Goal: Information Seeking & Learning: Learn about a topic

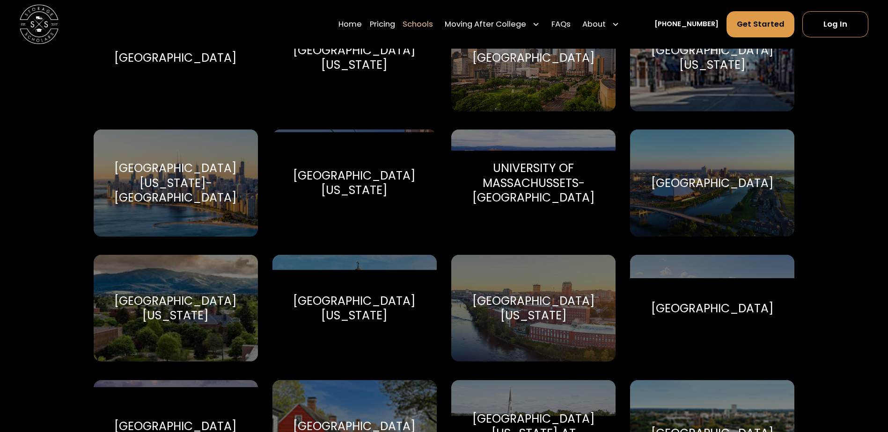
scroll to position [4961, 0]
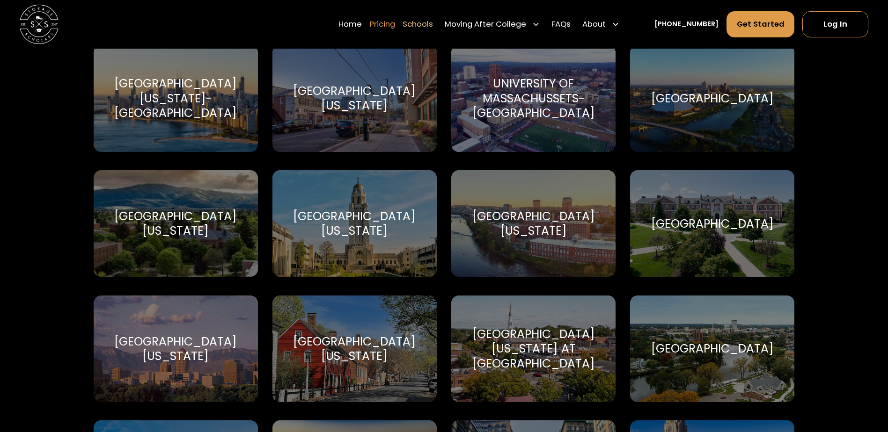
click at [383, 25] on link "Pricing" at bounding box center [382, 24] width 25 height 27
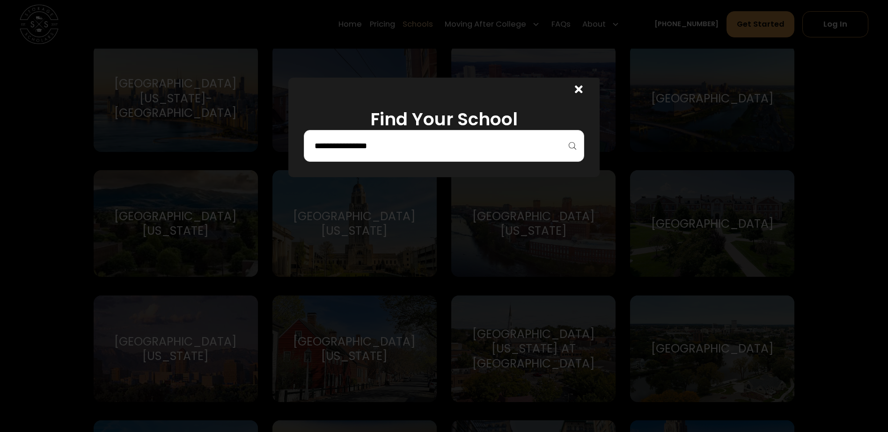
click at [450, 144] on input "search" at bounding box center [444, 146] width 261 height 16
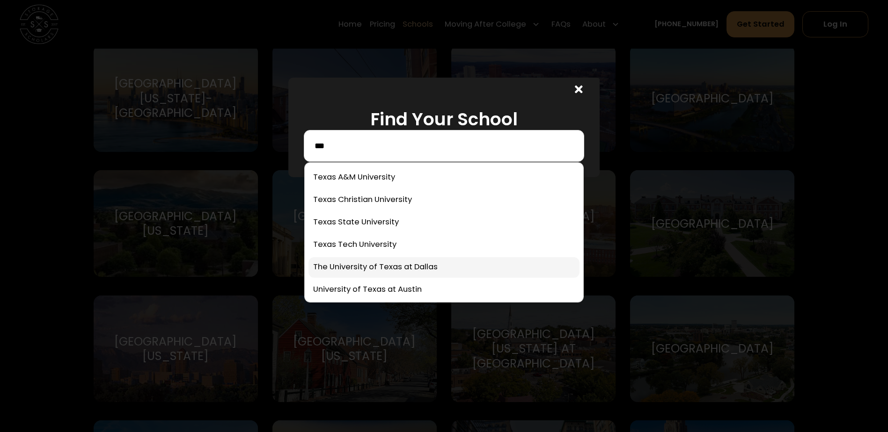
type input "***"
click at [427, 268] on link at bounding box center [443, 267] width 271 height 21
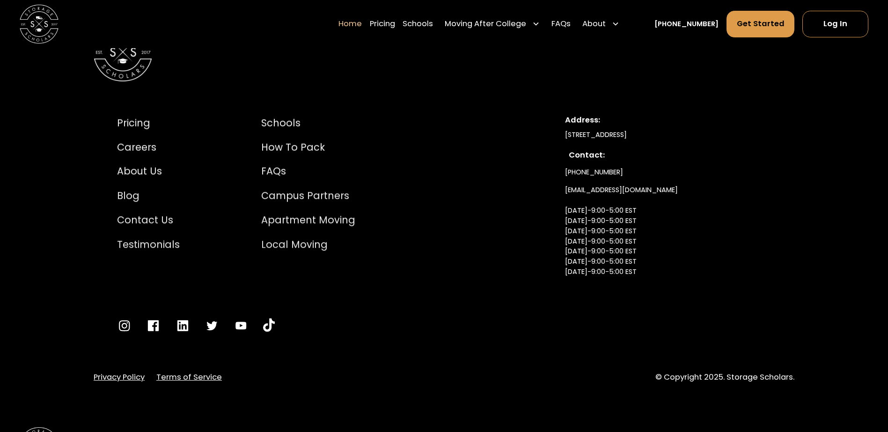
scroll to position [3455, 0]
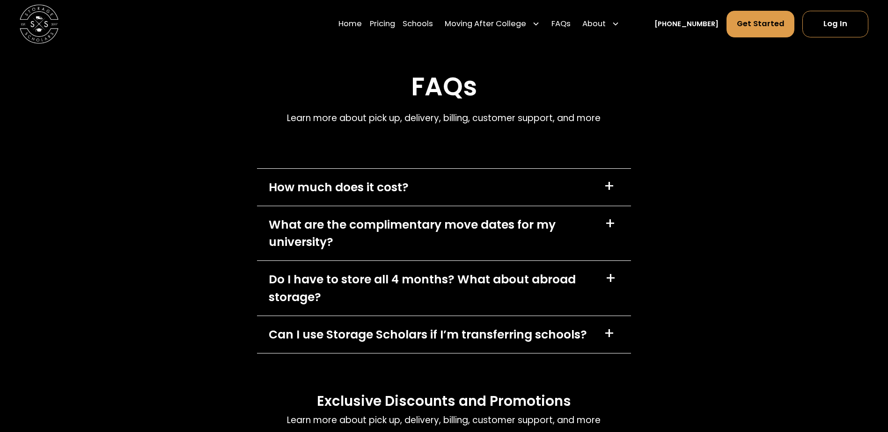
scroll to position [4035, 0]
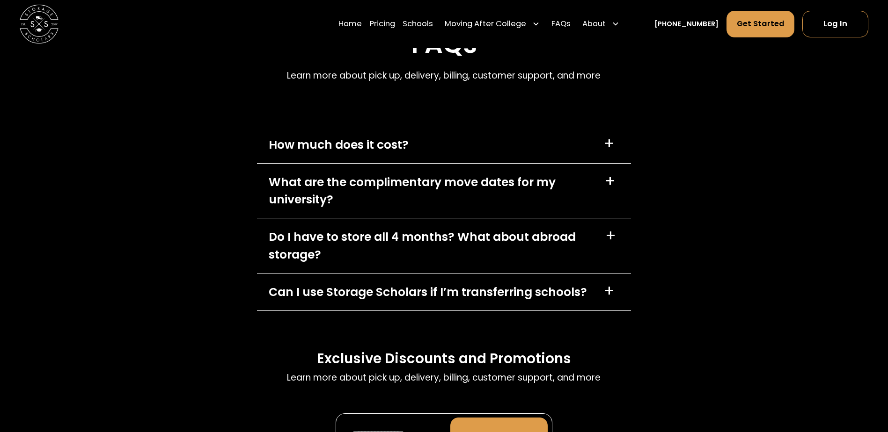
click at [606, 136] on div "+" at bounding box center [609, 143] width 11 height 15
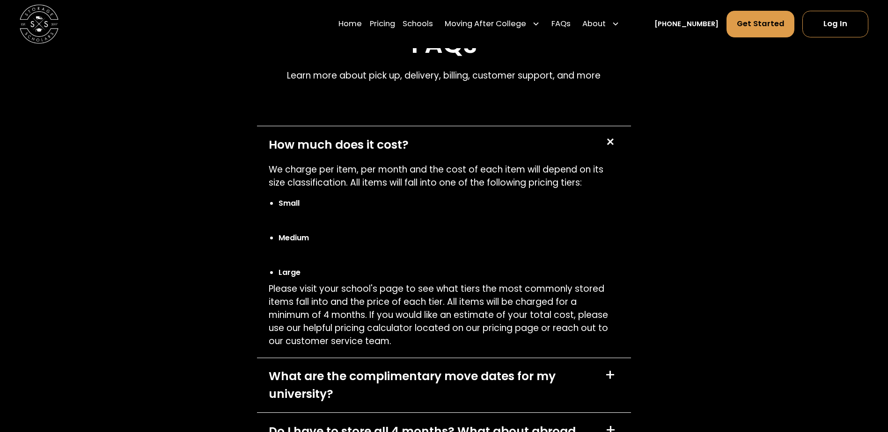
click at [418, 283] on p "Please visit your school's page to see what tiers the most commonly stored item…" at bounding box center [444, 316] width 351 height 66
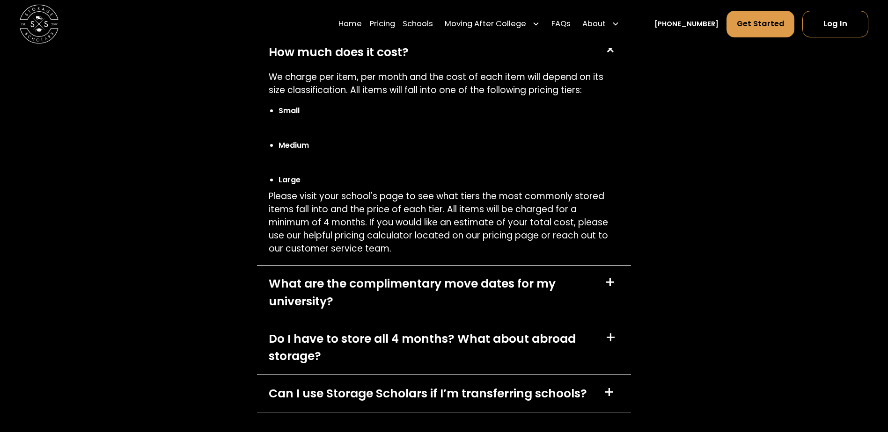
scroll to position [4128, 0]
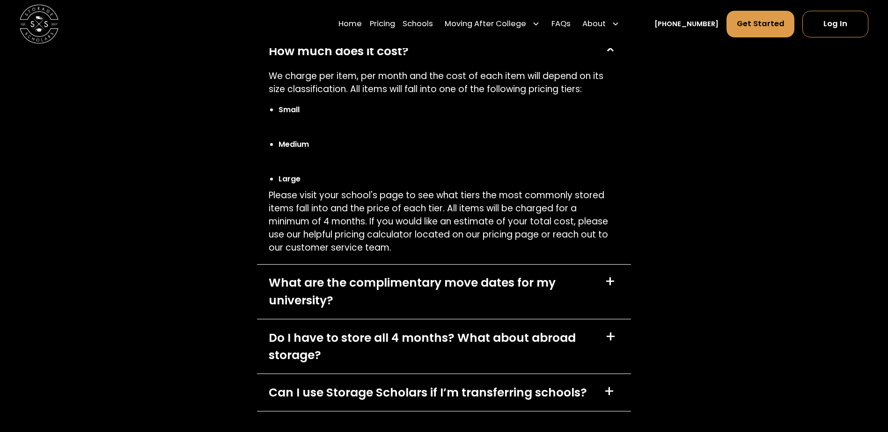
click at [547, 274] on div "What are the complimentary move dates for my university?" at bounding box center [431, 291] width 324 height 35
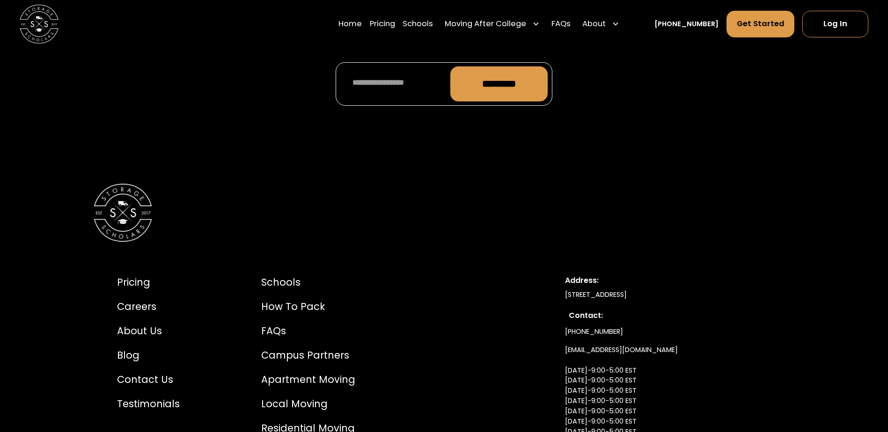
scroll to position [4690, 0]
